Goal: Task Accomplishment & Management: Manage account settings

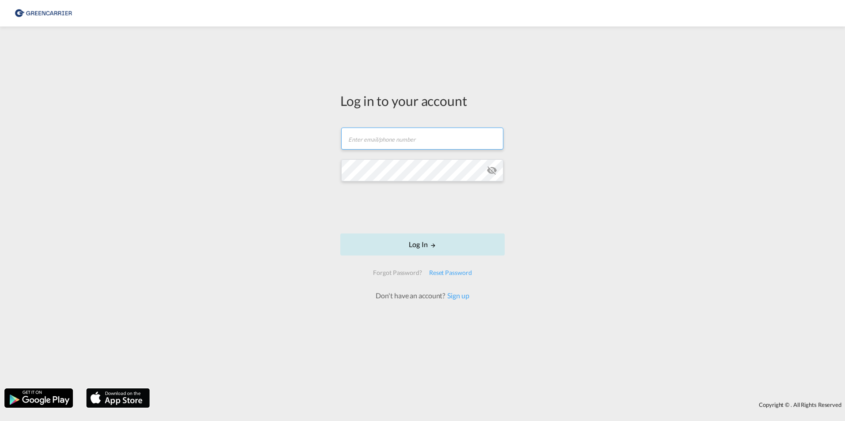
type input "[PERSON_NAME][EMAIL_ADDRESS][DOMAIN_NAME]"
click at [421, 249] on button "Log In" at bounding box center [422, 245] width 164 height 22
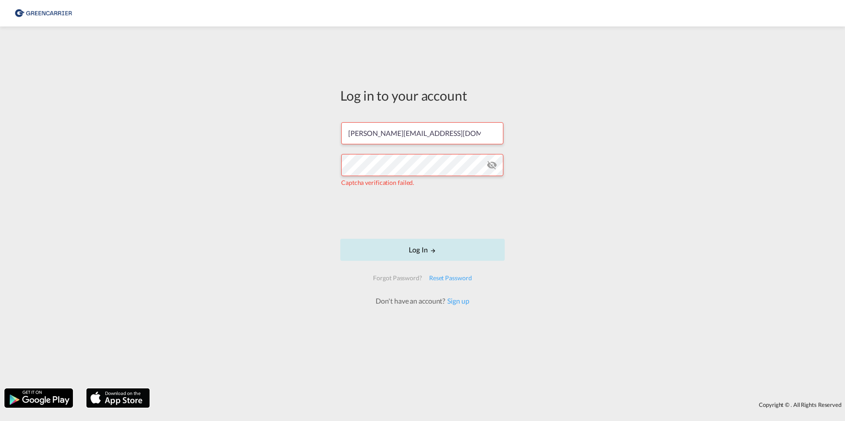
click at [419, 247] on button "Log In" at bounding box center [422, 250] width 164 height 22
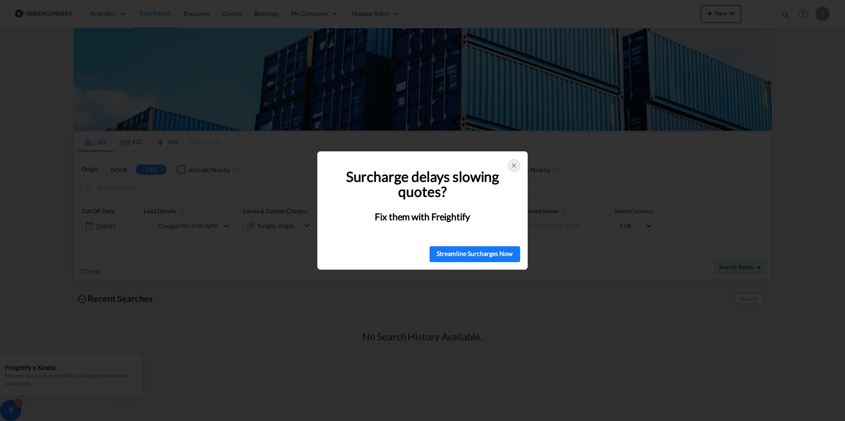
click at [514, 164] on icon at bounding box center [513, 165] width 7 height 7
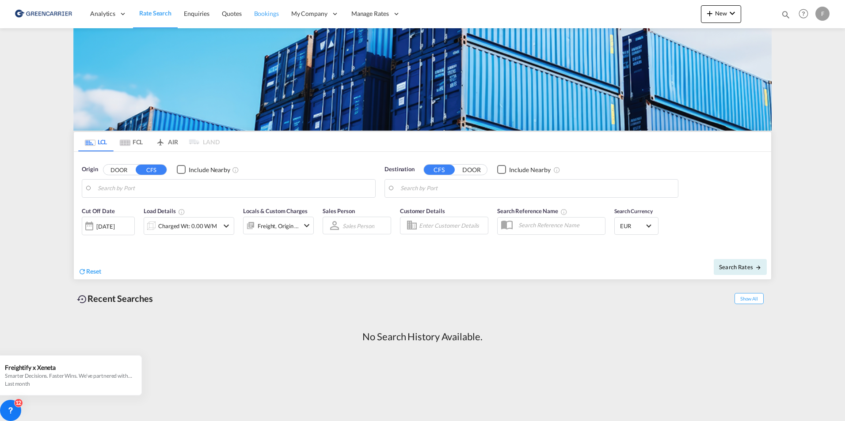
click at [270, 13] on span "Bookings" at bounding box center [266, 14] width 25 height 8
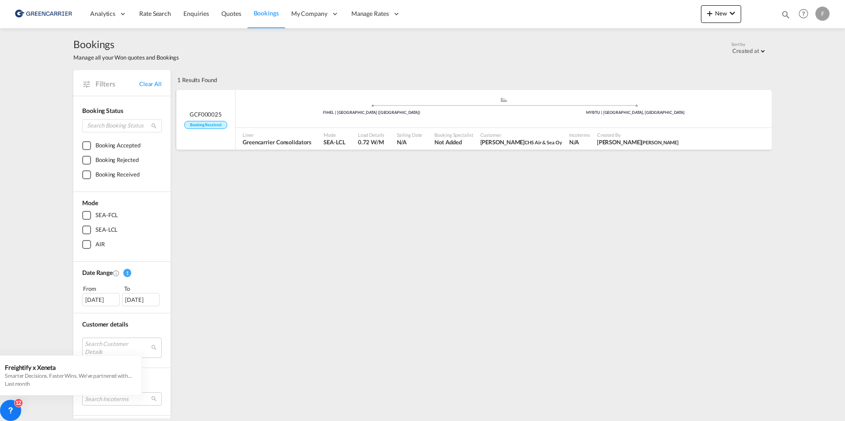
click at [298, 135] on span "Liner" at bounding box center [277, 135] width 68 height 7
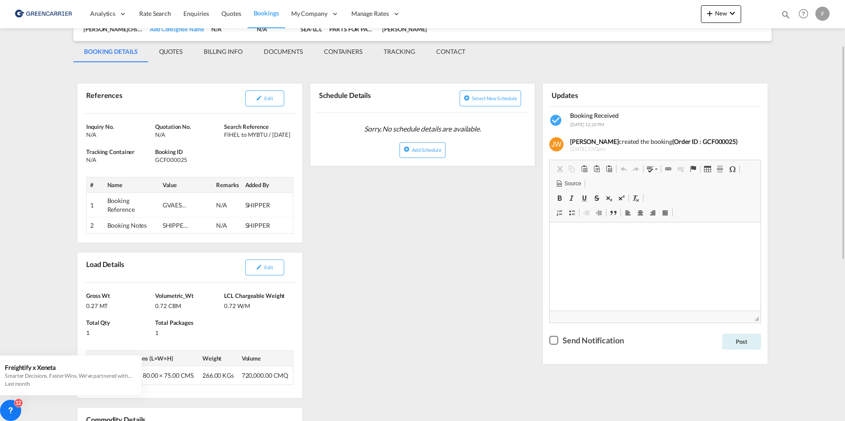
scroll to position [44, 0]
